Goal: Transaction & Acquisition: Purchase product/service

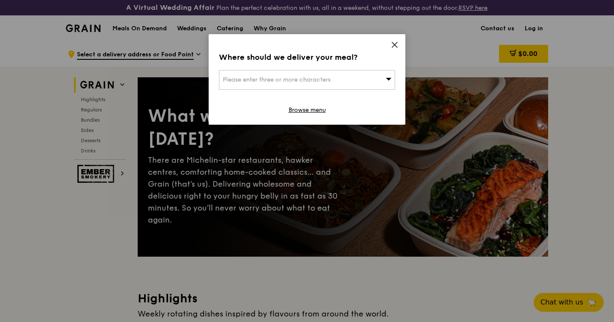
click at [388, 46] on div "Where should we deliver your meal? Please enter three or more characters Browse…" at bounding box center [307, 79] width 197 height 91
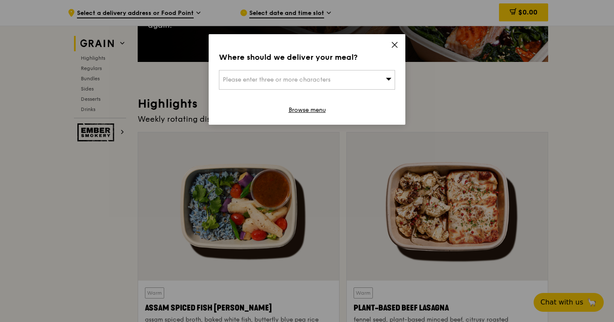
scroll to position [300, 0]
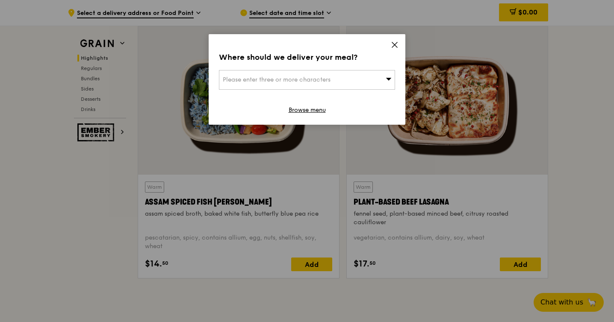
click at [386, 48] on div "Where should we deliver your meal? Please enter three or more characters Browse…" at bounding box center [307, 79] width 197 height 91
click at [394, 46] on icon at bounding box center [395, 45] width 8 height 8
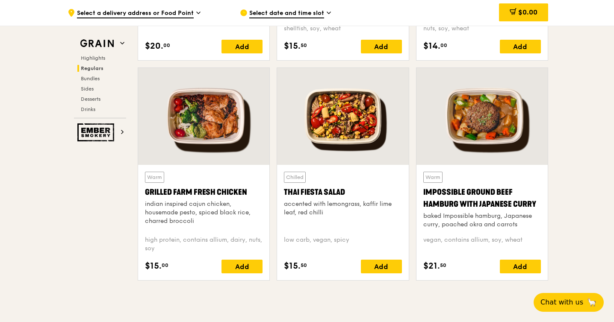
scroll to position [943, 0]
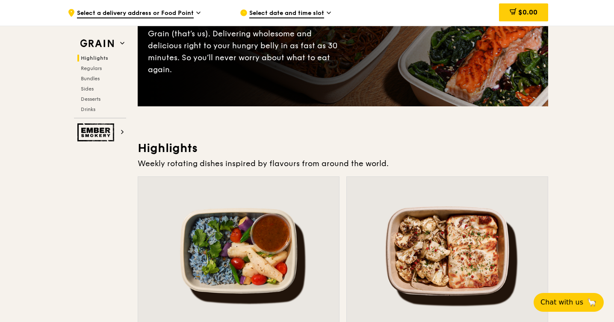
scroll to position [232, 0]
